Goal: Navigation & Orientation: Understand site structure

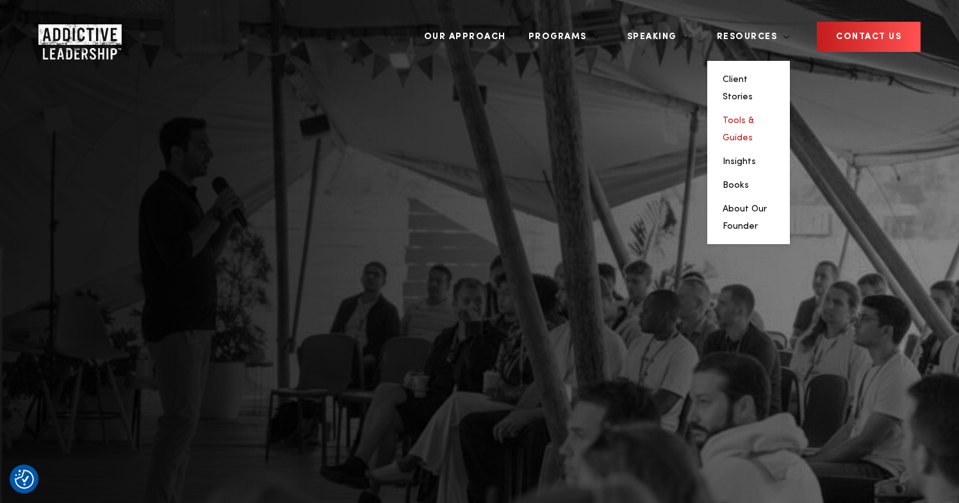
click at [753, 116] on link "Tools & Guides" at bounding box center [738, 129] width 31 height 26
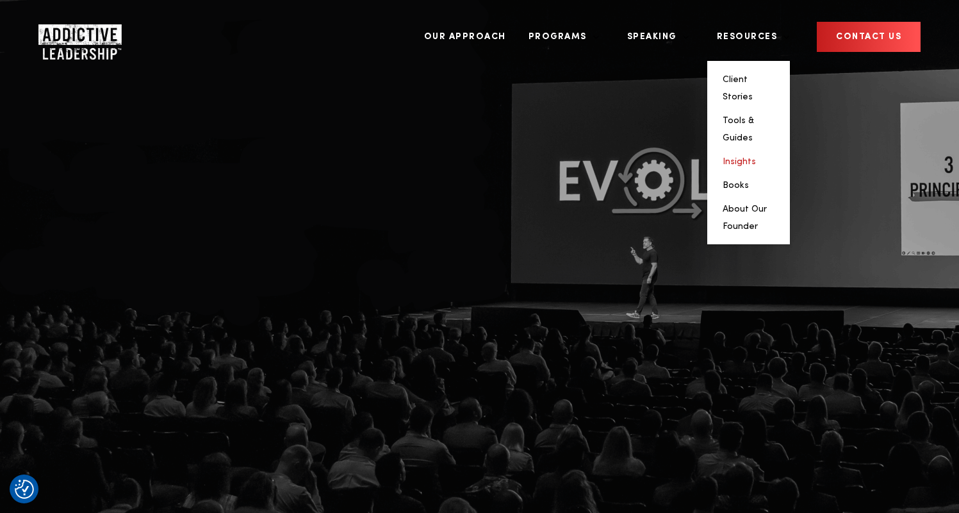
click at [756, 157] on link "Insights" at bounding box center [739, 161] width 33 height 9
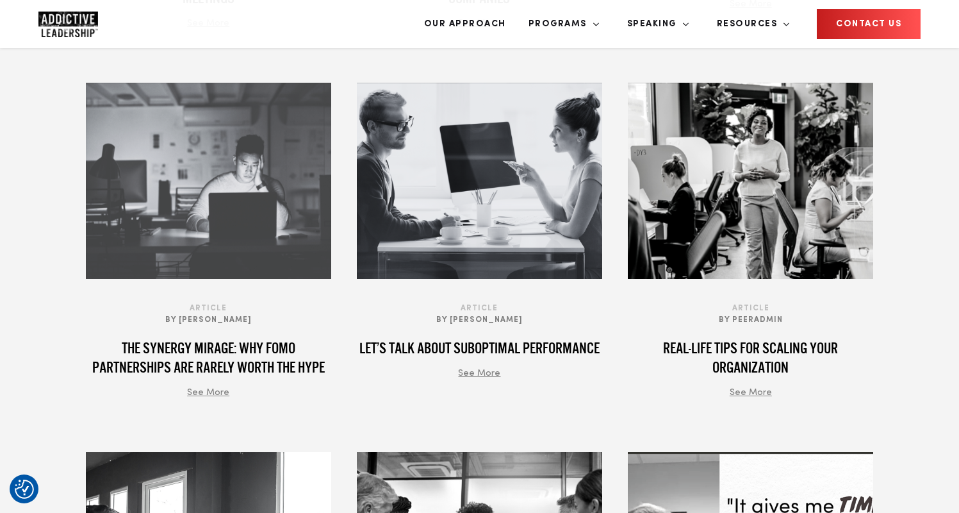
scroll to position [928, 0]
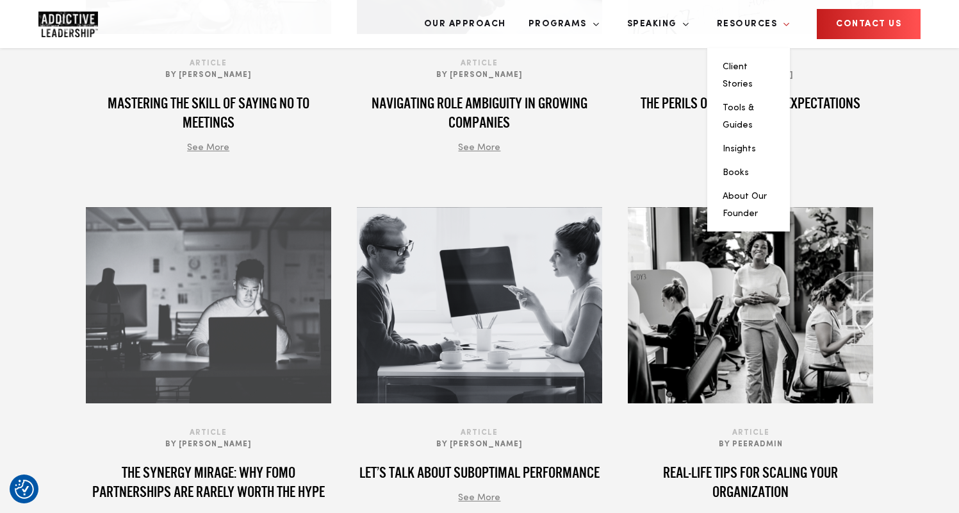
click at [757, 30] on link "Resources" at bounding box center [748, 24] width 83 height 48
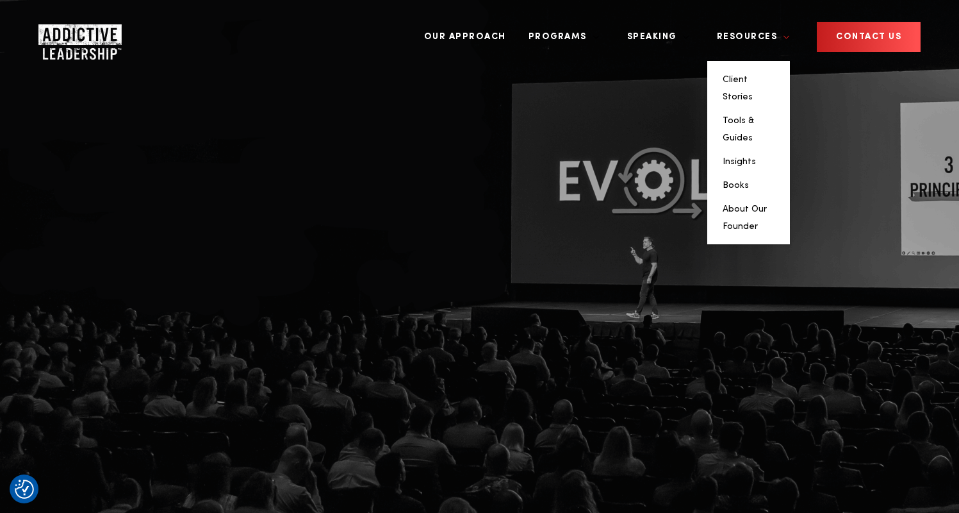
click at [757, 27] on link "Resources" at bounding box center [748, 37] width 83 height 48
click at [746, 26] on link "Resources" at bounding box center [748, 37] width 83 height 48
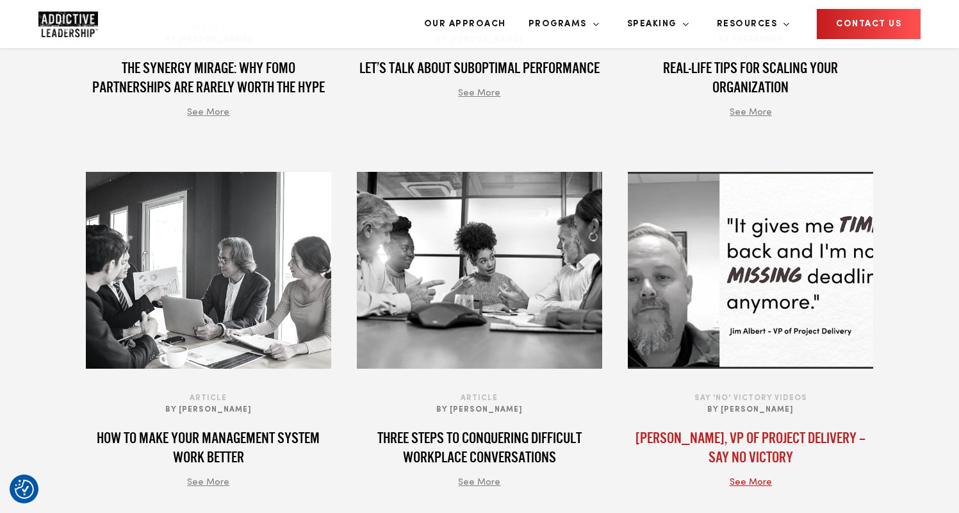
scroll to position [1338, 0]
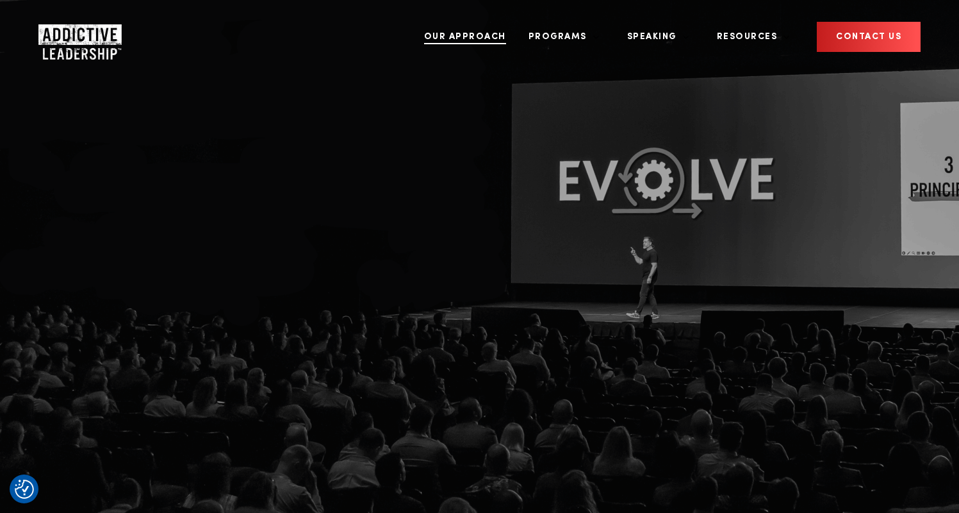
click at [516, 26] on link "Our Approach" at bounding box center [465, 37] width 101 height 48
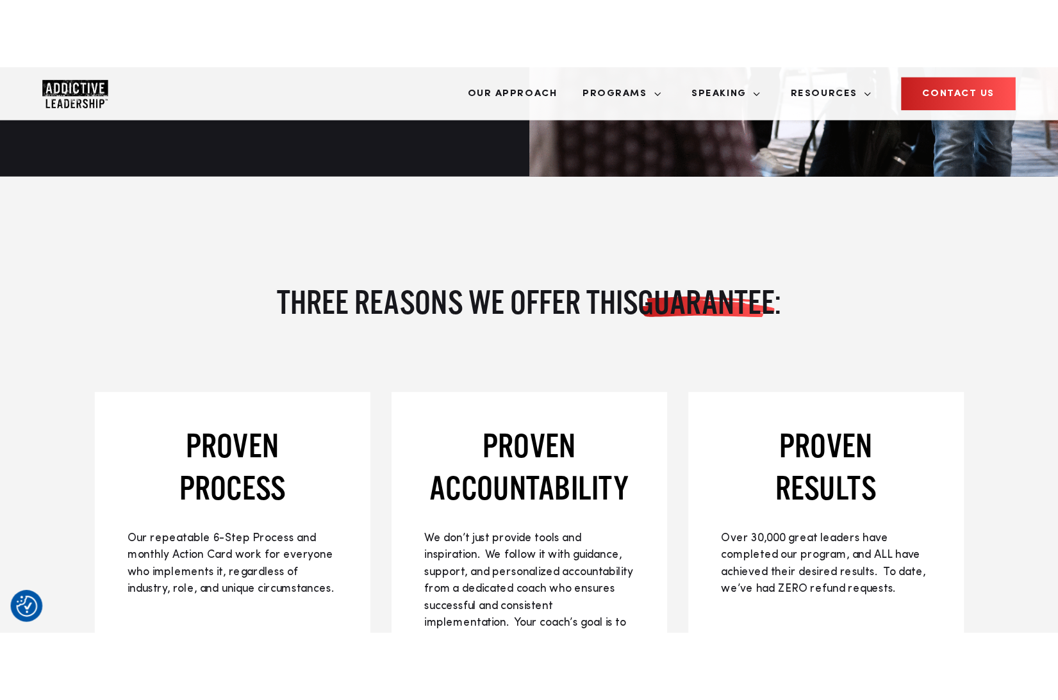
scroll to position [1633, 0]
